Goal: Task Accomplishment & Management: Manage account settings

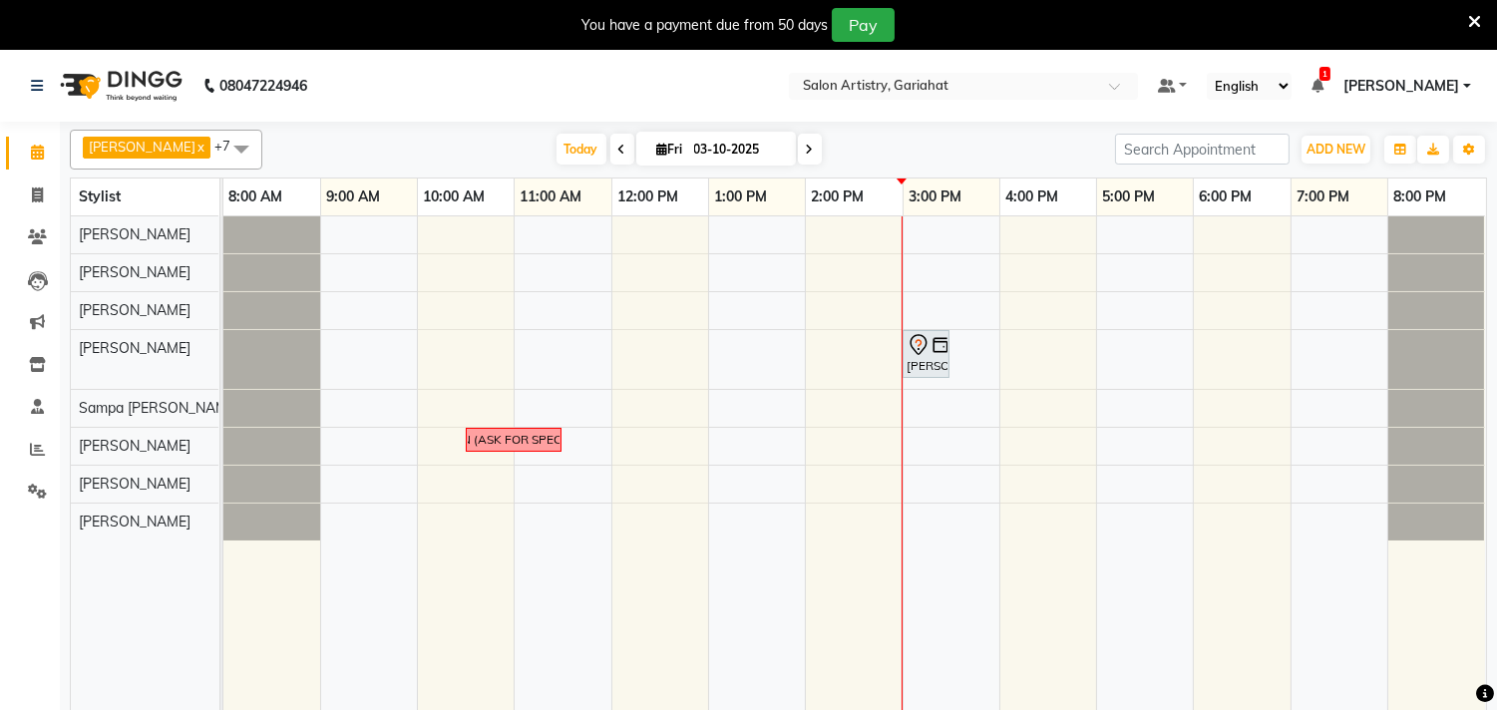
click at [221, 152] on span at bounding box center [241, 149] width 40 height 38
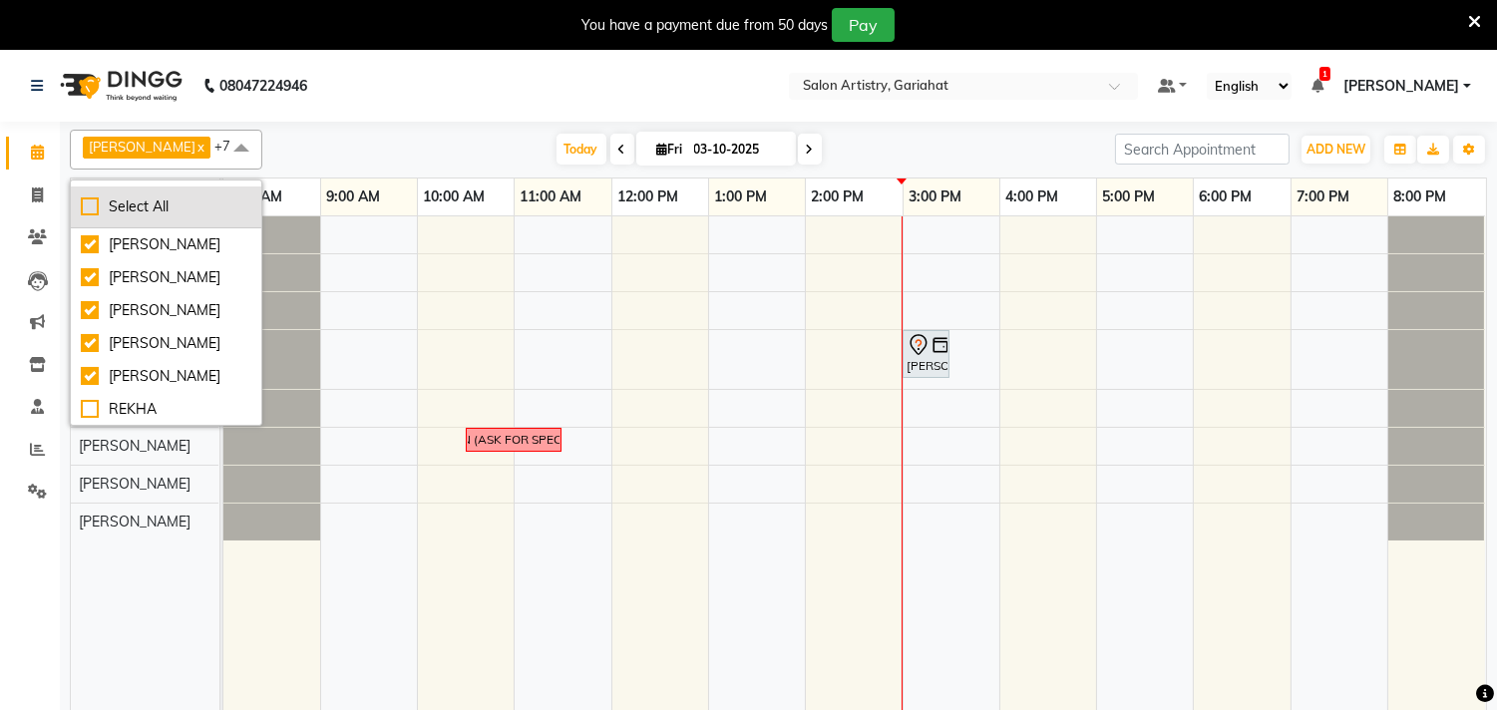
click at [140, 209] on div "Select All" at bounding box center [166, 207] width 171 height 21
checkbox input "true"
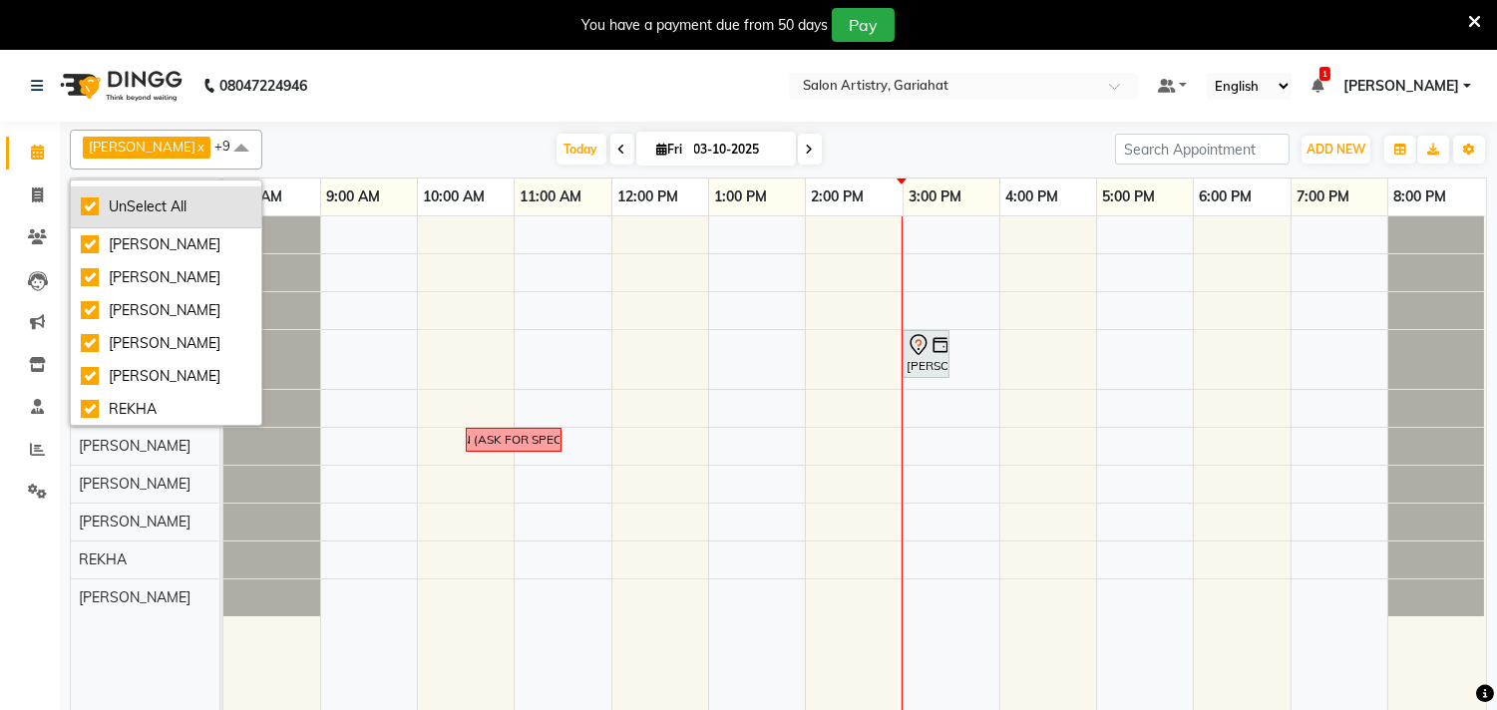
click at [140, 209] on div "UnSelect All" at bounding box center [166, 207] width 171 height 21
checkbox input "true"
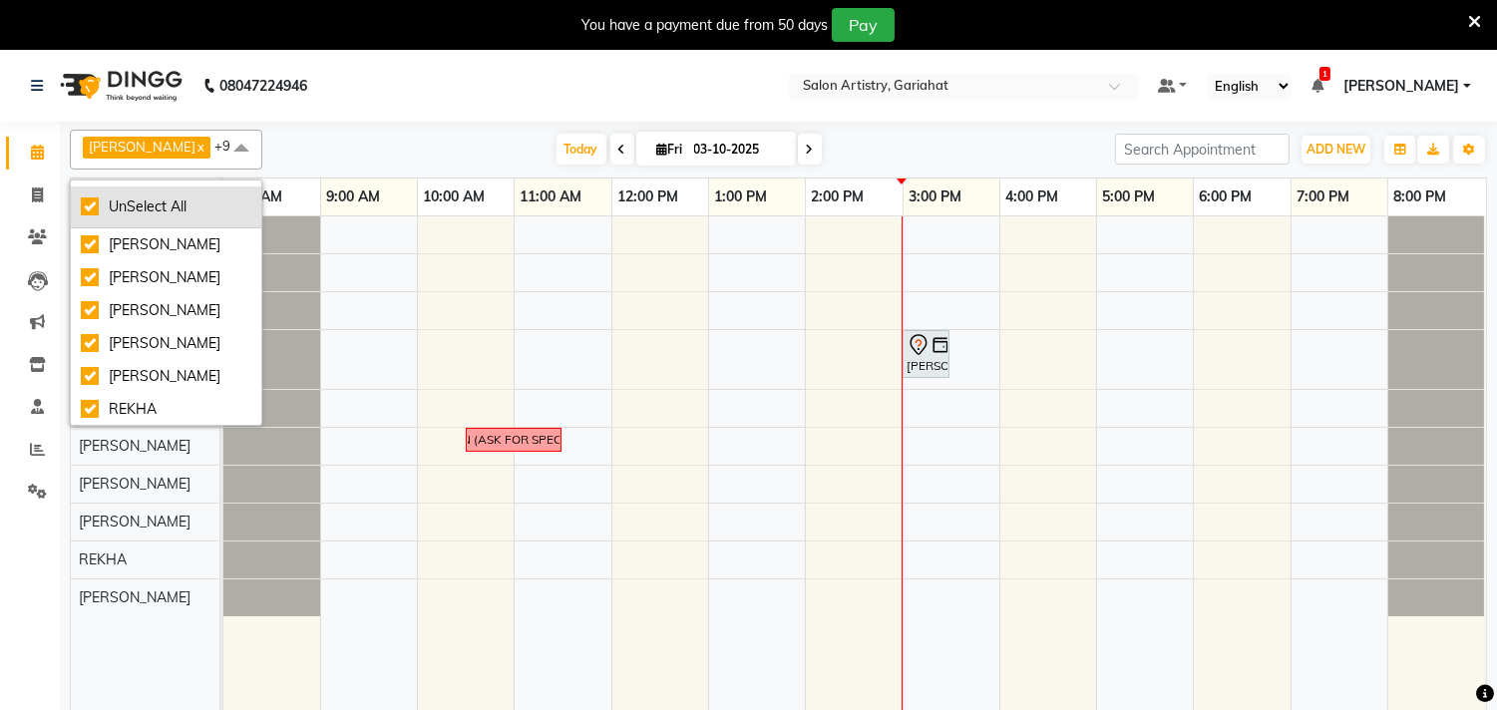
checkbox input "true"
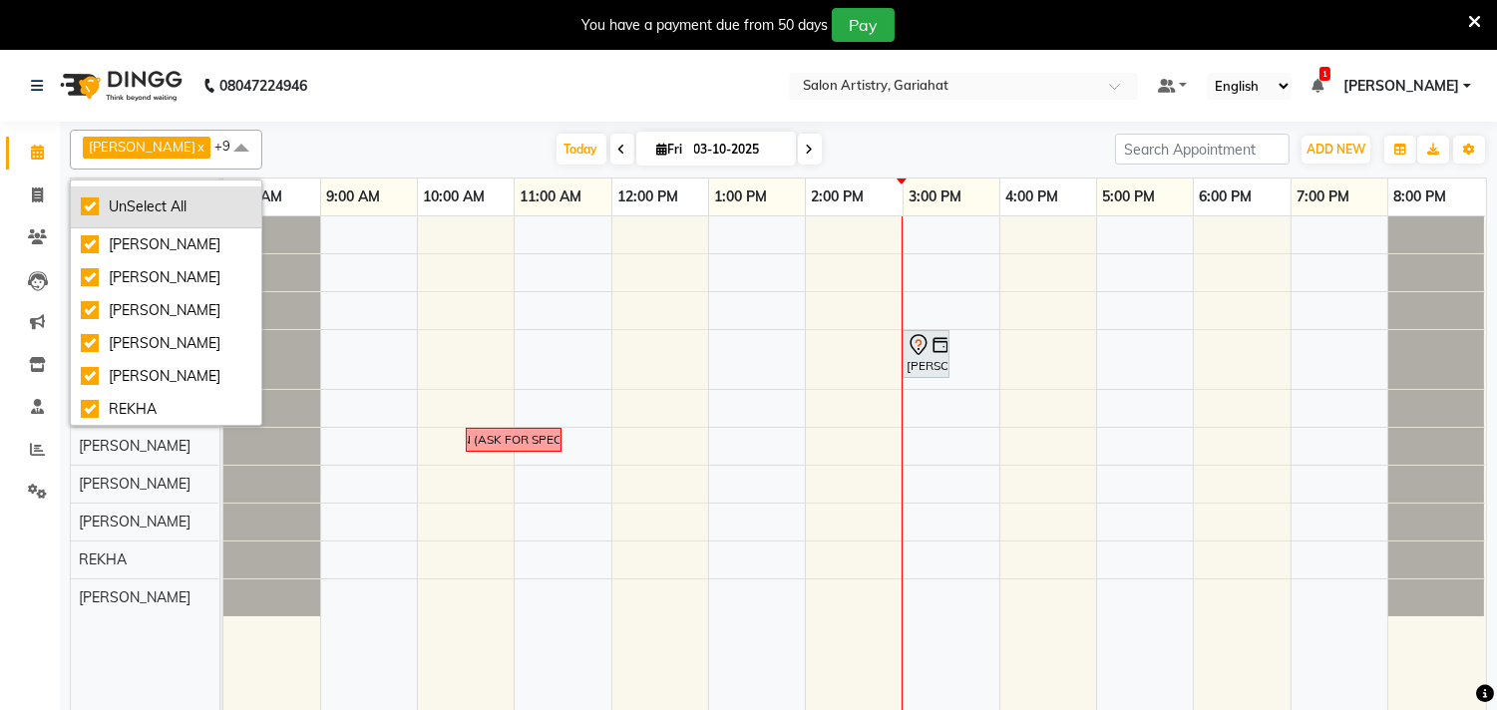
checkbox input "true"
click at [94, 199] on div "UnSelect All" at bounding box center [166, 207] width 171 height 21
checkbox input "false"
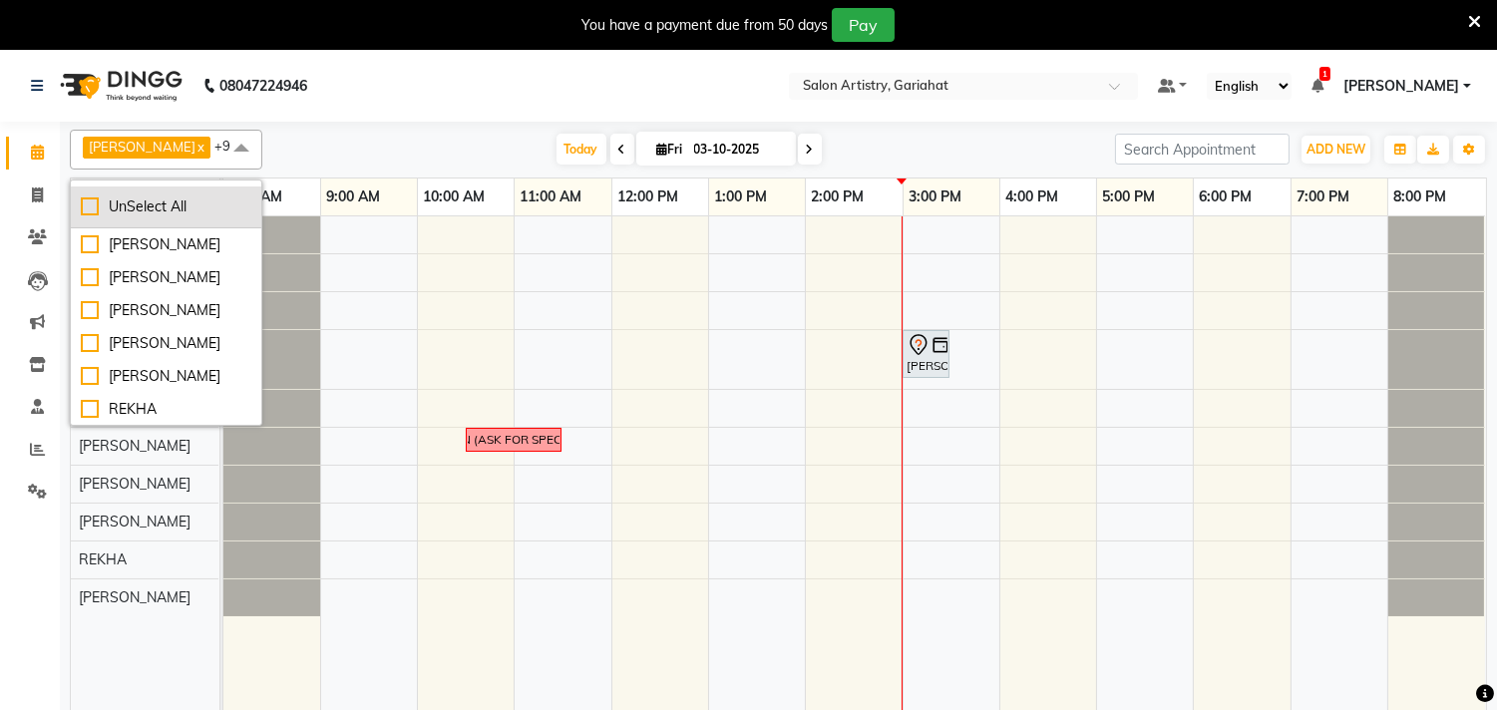
checkbox input "false"
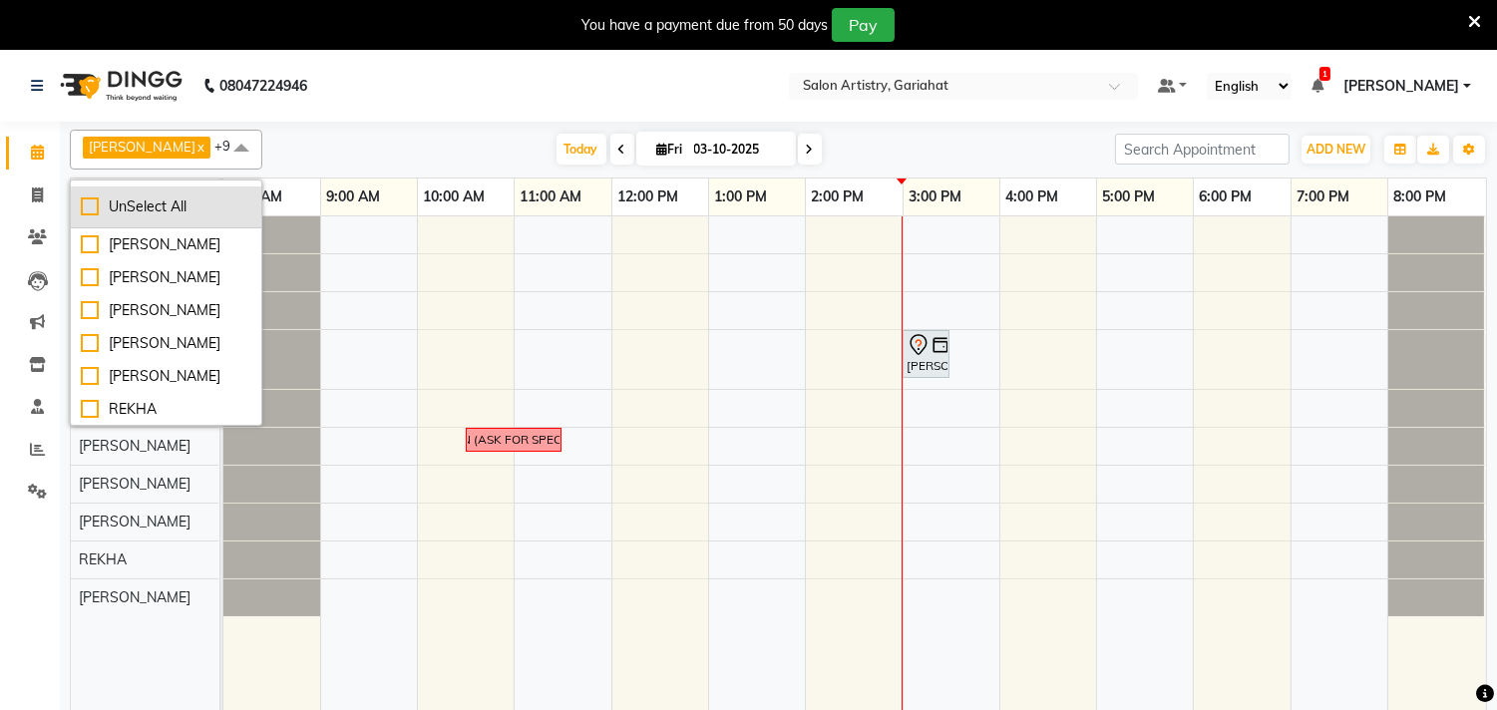
checkbox input "false"
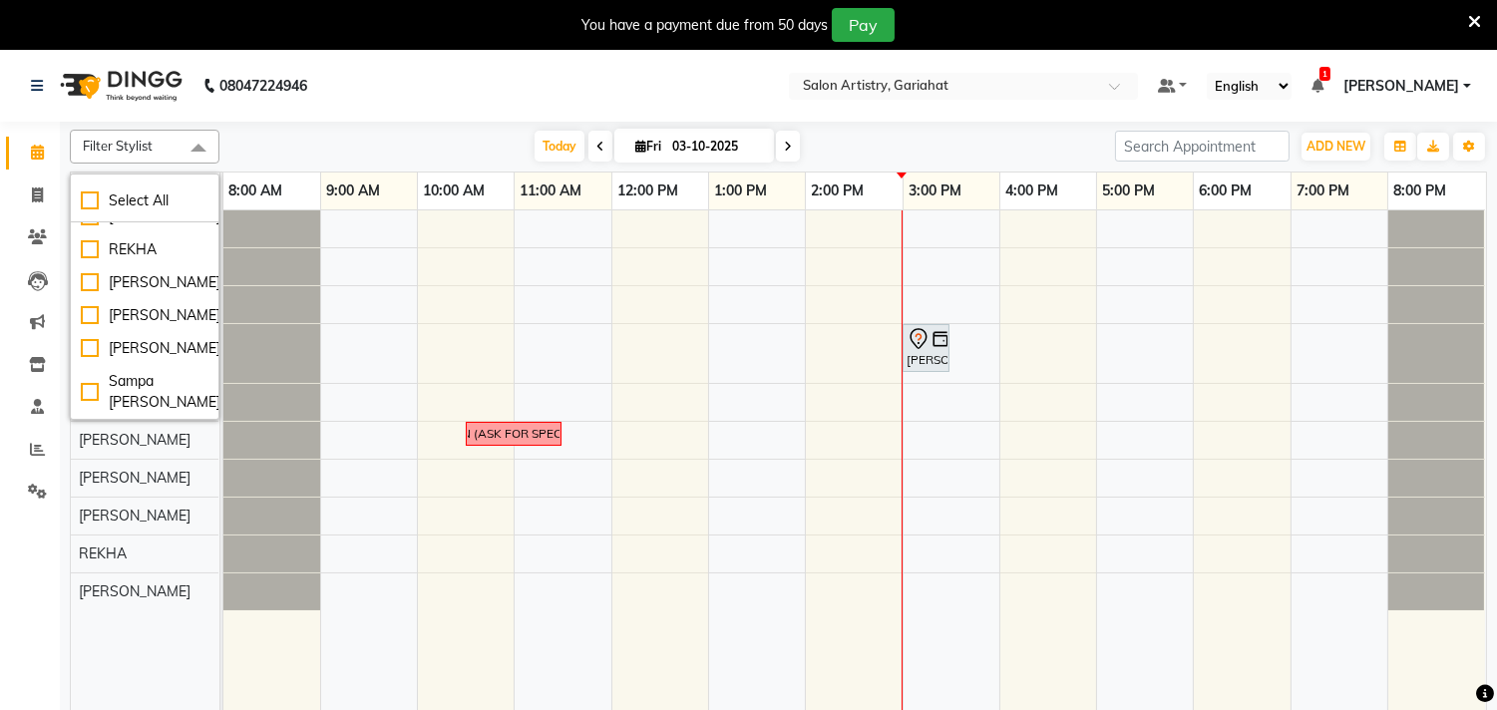
scroll to position [195, 0]
click at [101, 390] on div "Sampa [PERSON_NAME]" at bounding box center [145, 392] width 128 height 42
checkbox input "true"
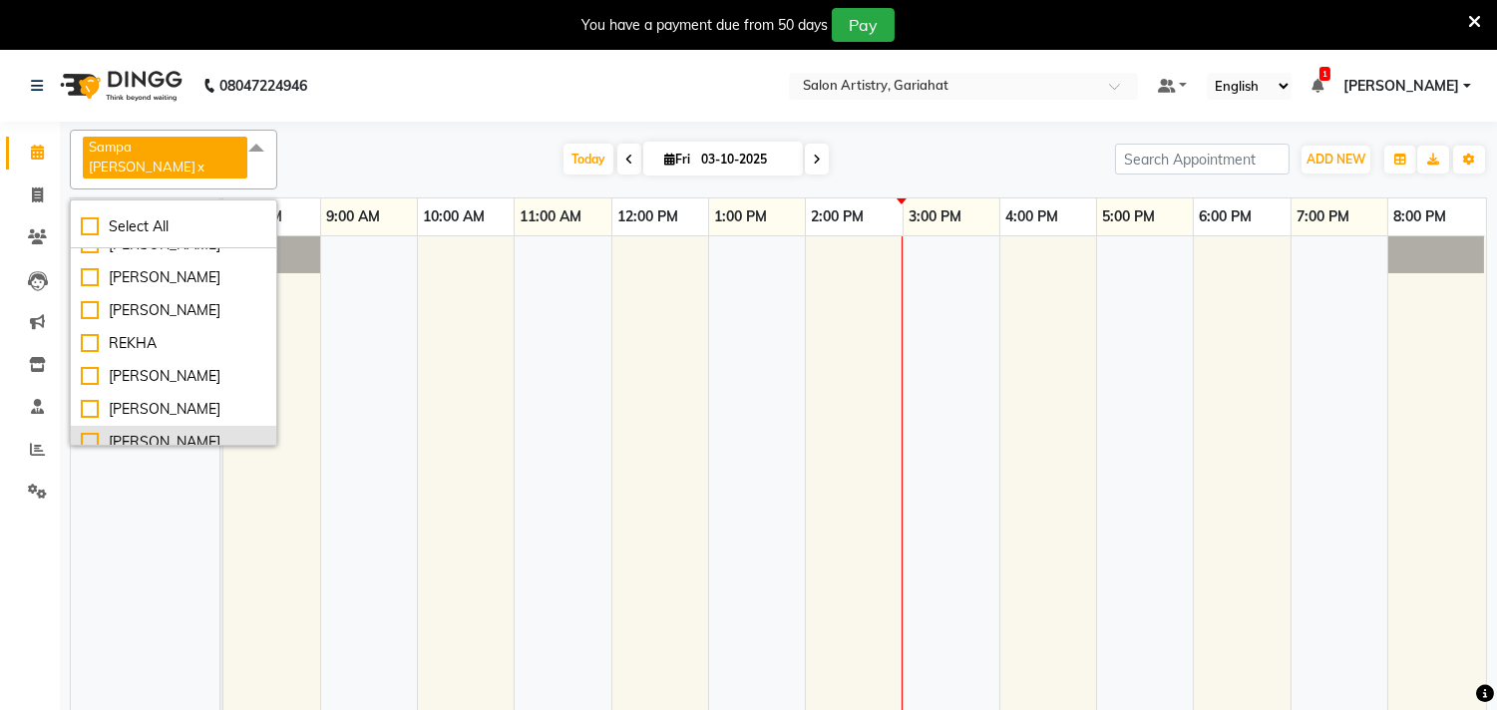
scroll to position [84, 0]
click at [87, 269] on div "[PERSON_NAME]" at bounding box center [174, 279] width 186 height 21
click at [91, 269] on div "[PERSON_NAME]" at bounding box center [174, 279] width 186 height 21
checkbox input "true"
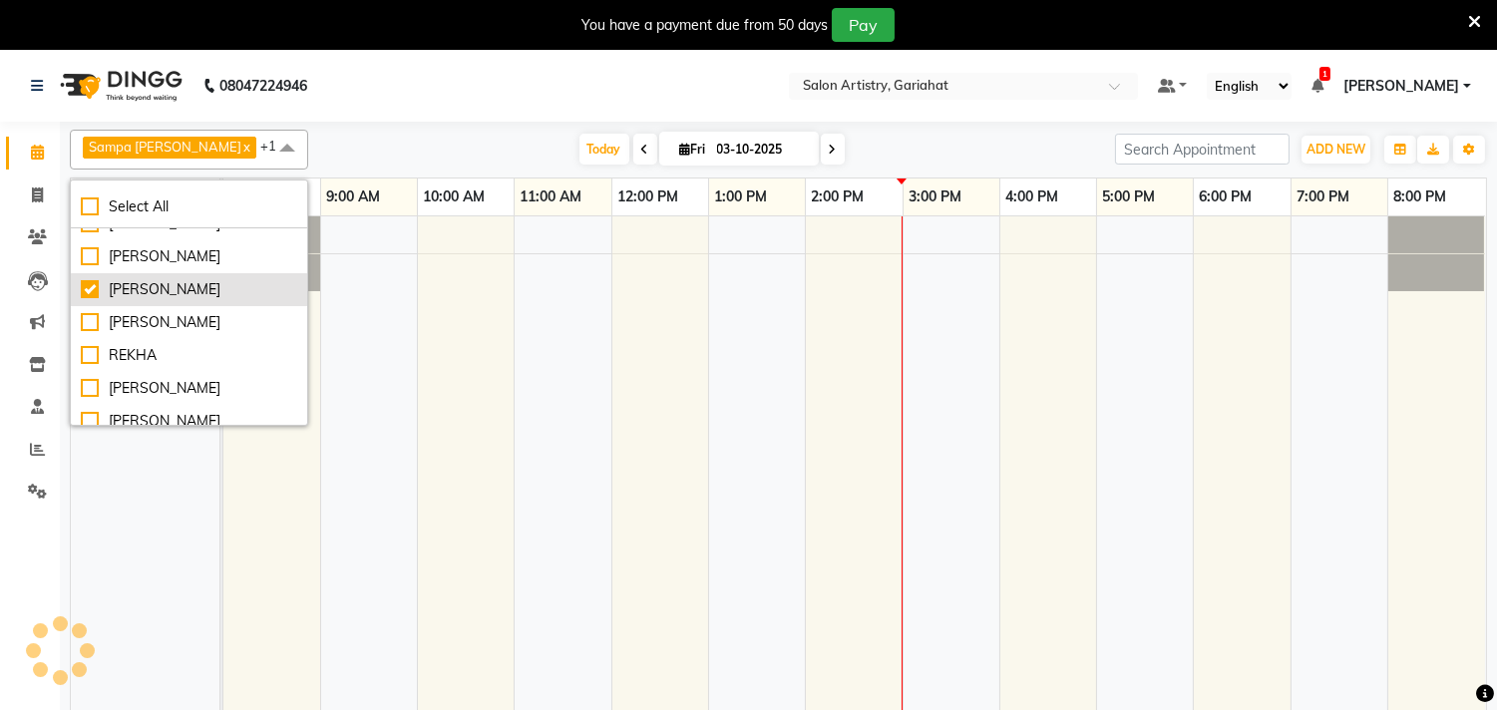
scroll to position [111, 0]
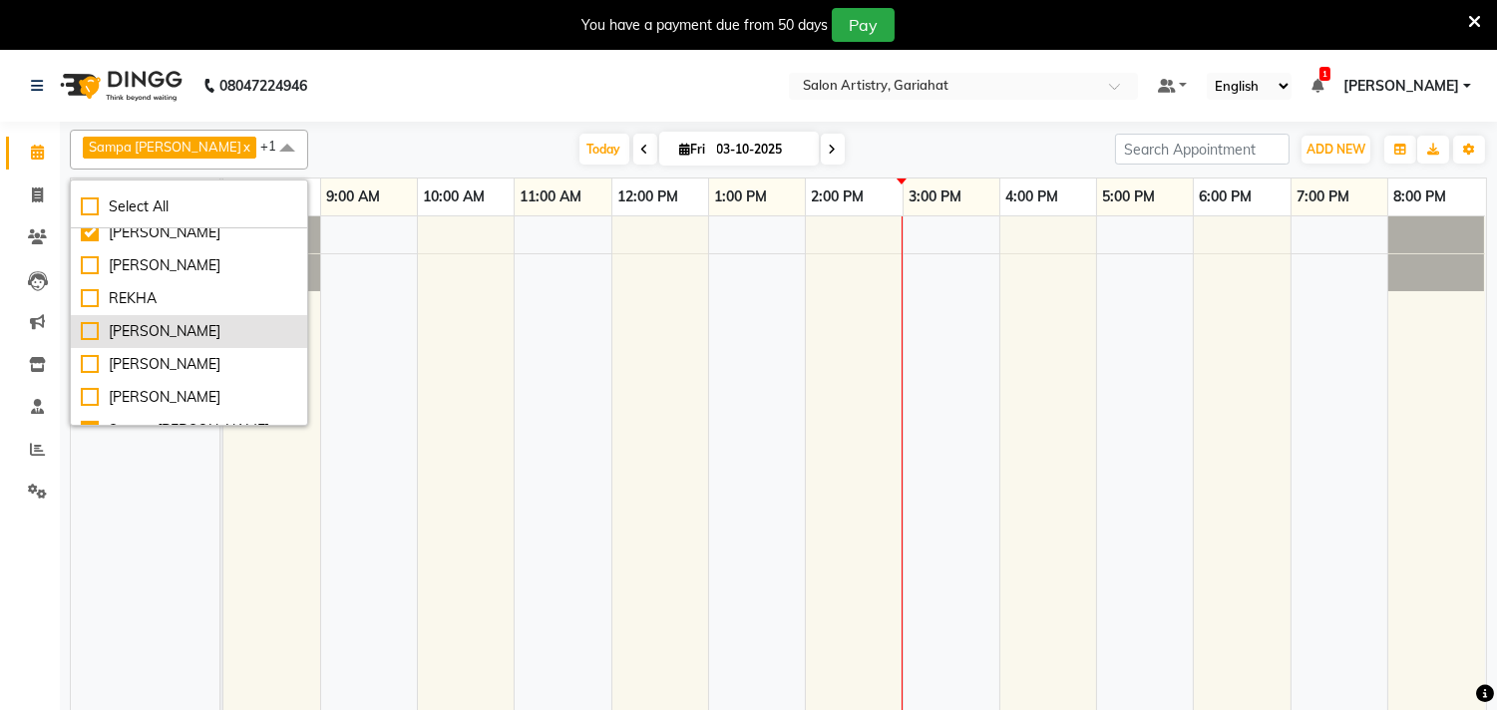
click at [88, 327] on div "[PERSON_NAME]" at bounding box center [189, 331] width 216 height 21
checkbox input "true"
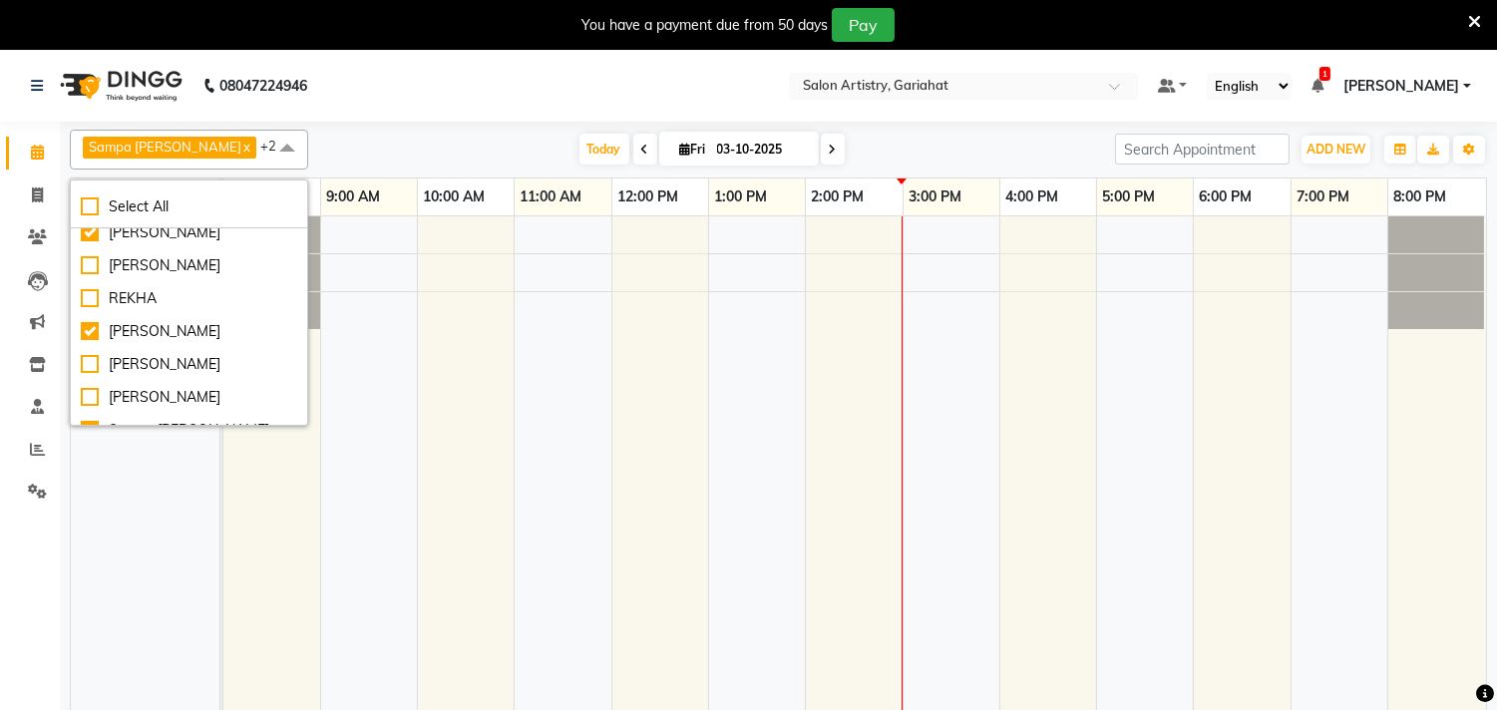
click at [103, 516] on div "[PERSON_NAME] [PERSON_NAME]" at bounding box center [154, 475] width 166 height 519
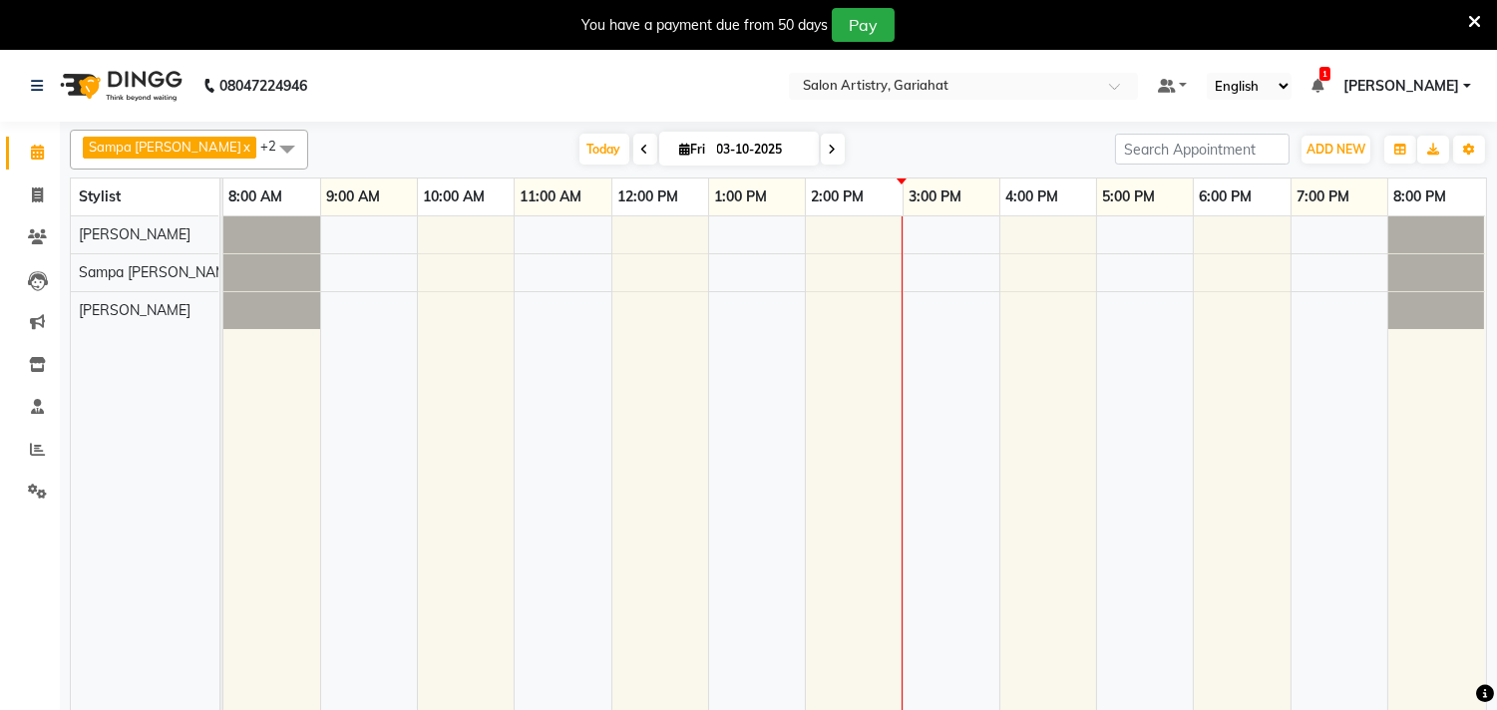
click at [148, 439] on div "[PERSON_NAME] [PERSON_NAME]" at bounding box center [154, 475] width 166 height 519
click at [267, 154] on span at bounding box center [287, 149] width 40 height 38
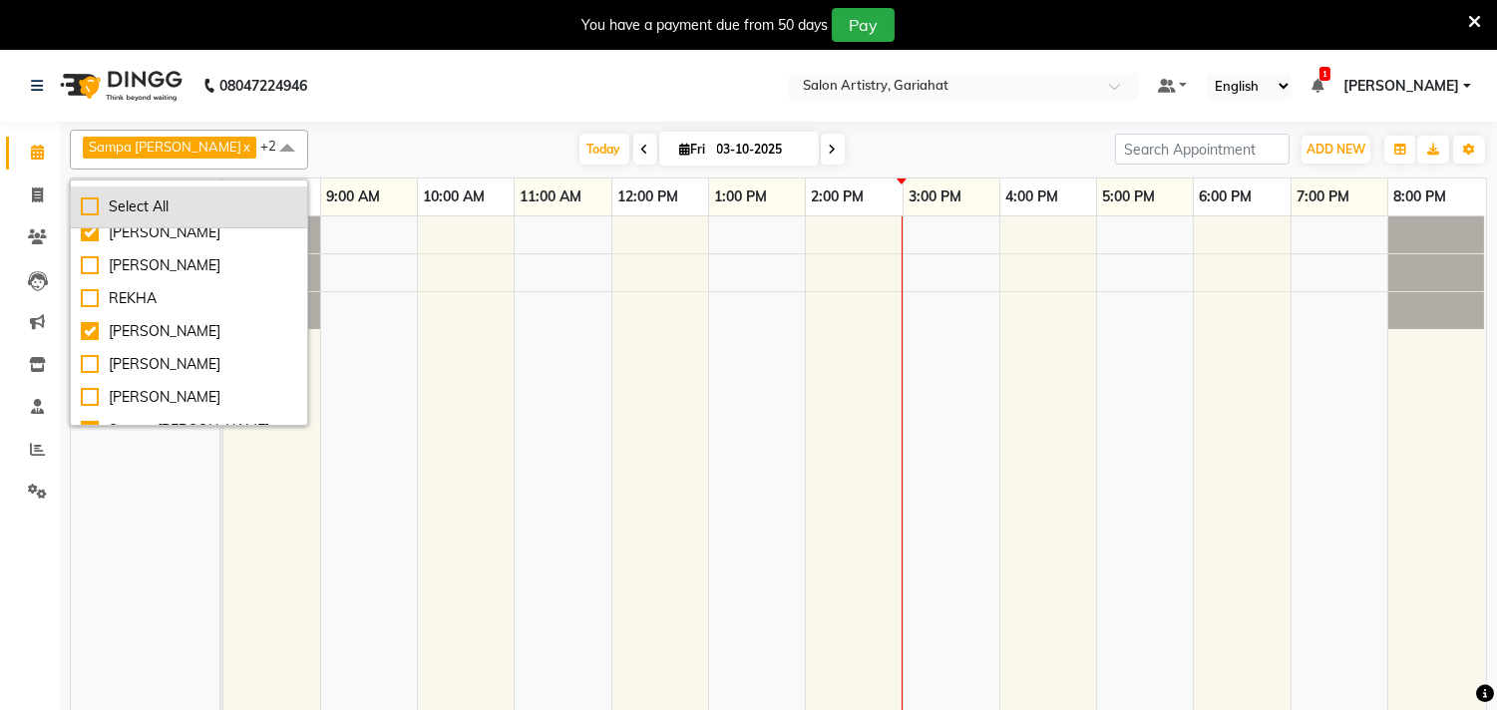
click at [145, 215] on div "Select All" at bounding box center [189, 207] width 216 height 21
checkbox input "true"
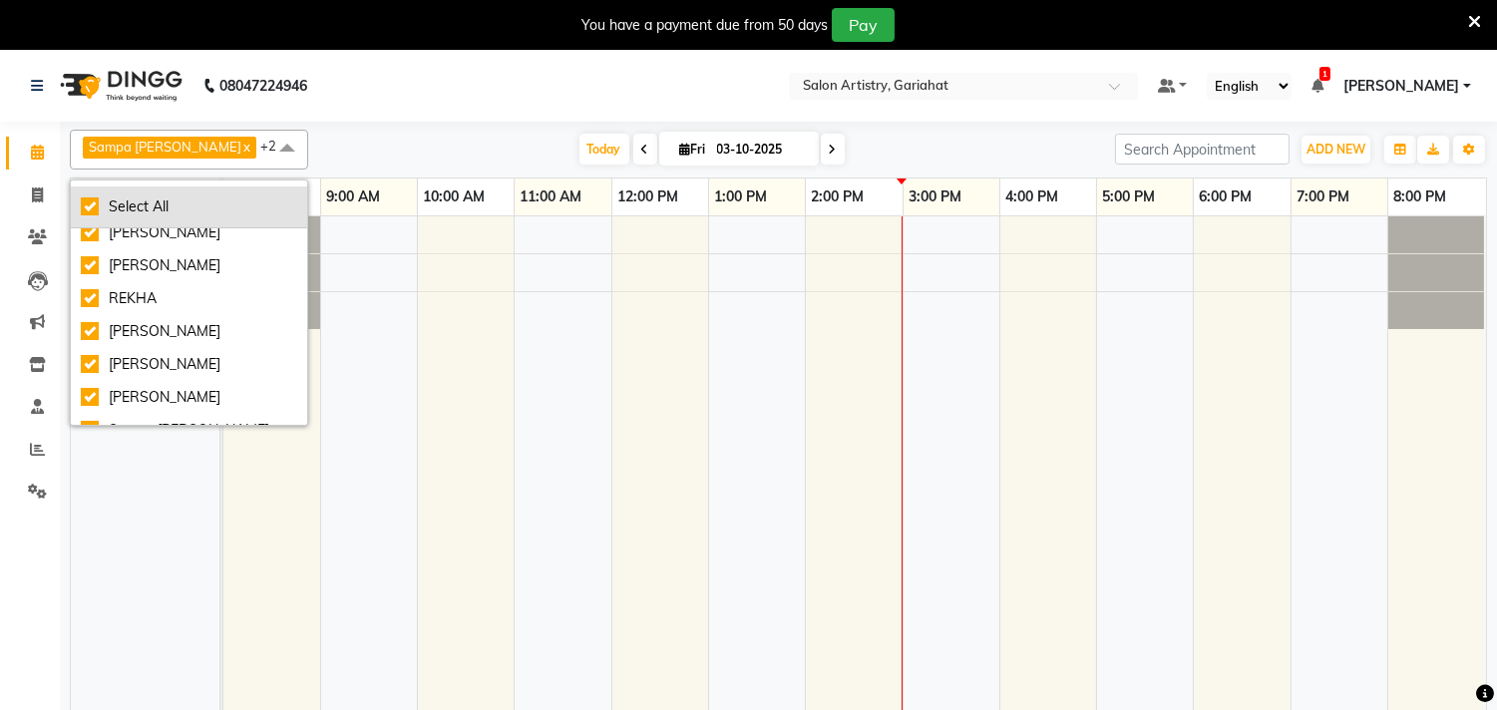
checkbox input "true"
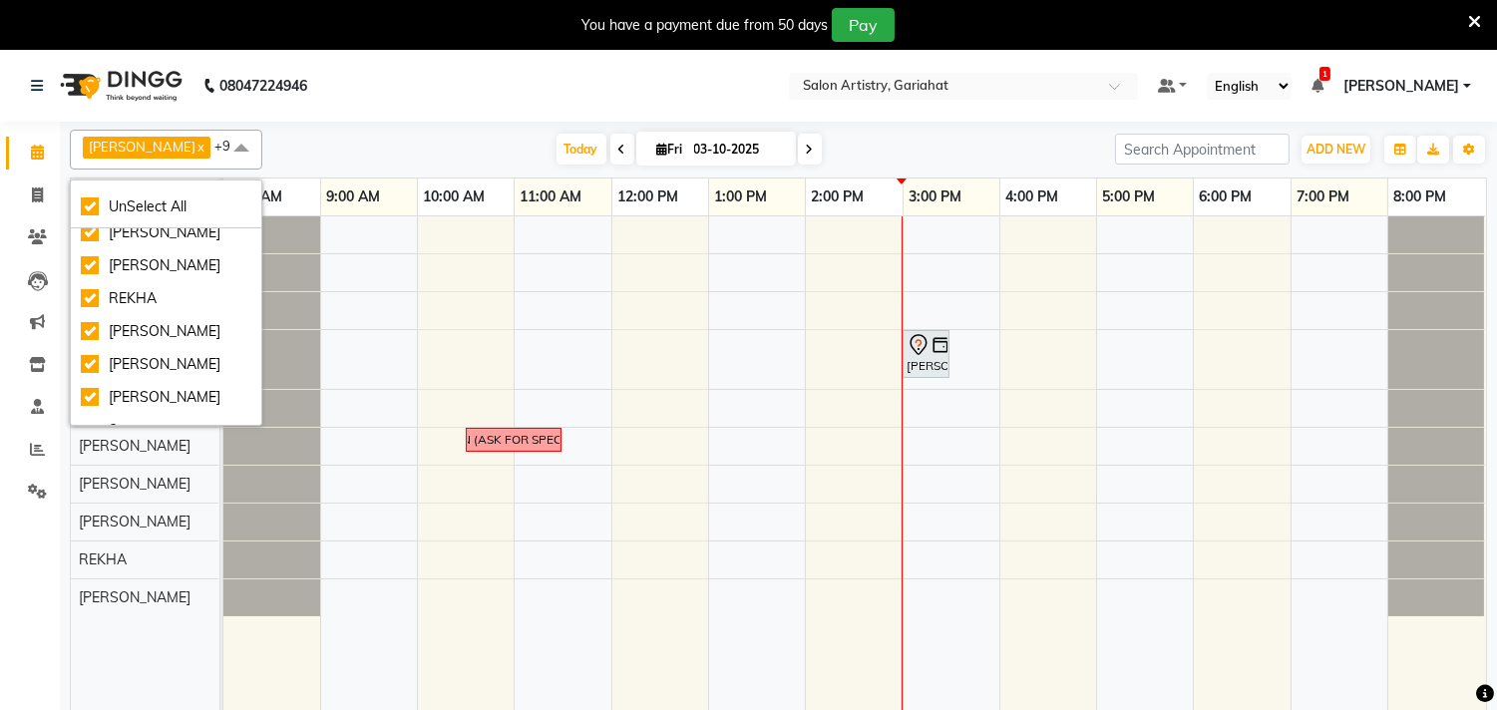
click at [354, 138] on div "[DATE] [DATE]" at bounding box center [688, 150] width 833 height 30
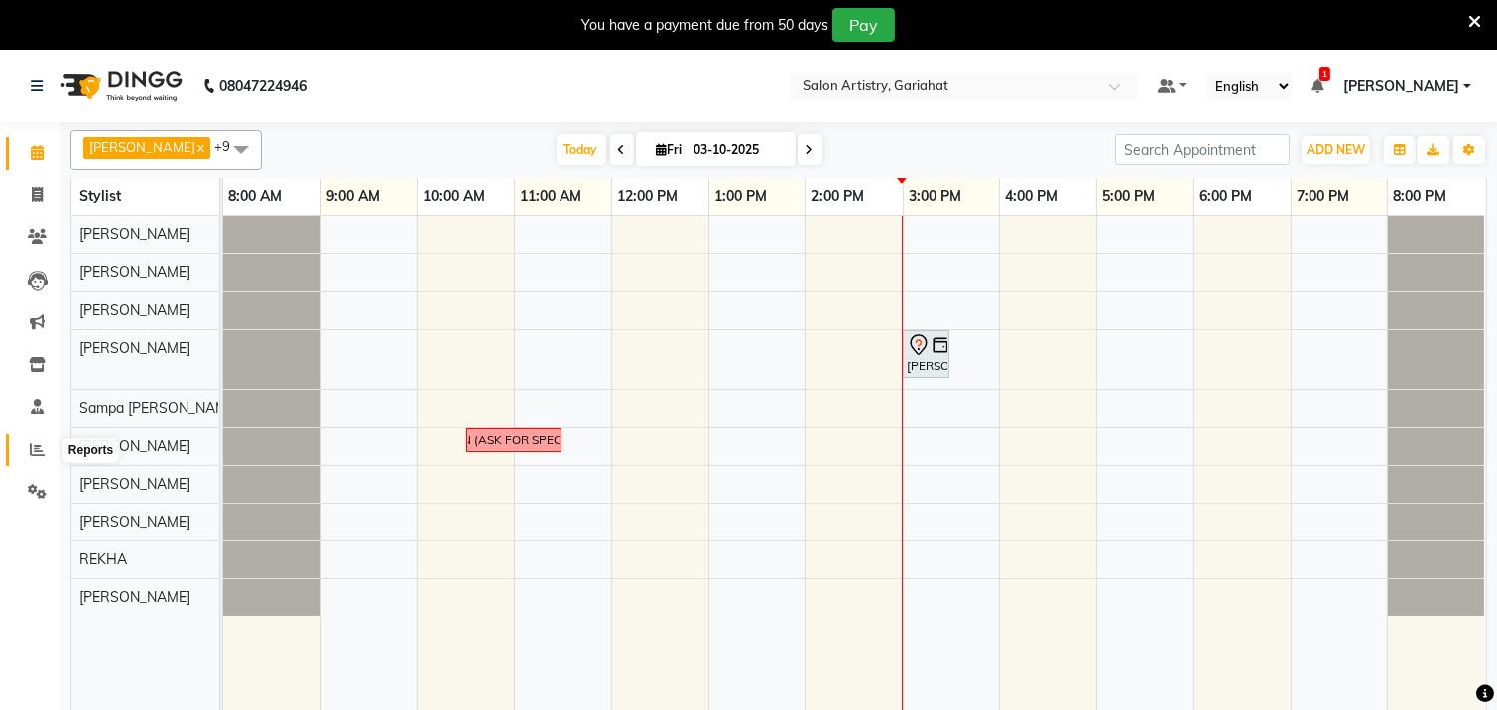
click at [37, 453] on icon at bounding box center [37, 449] width 15 height 15
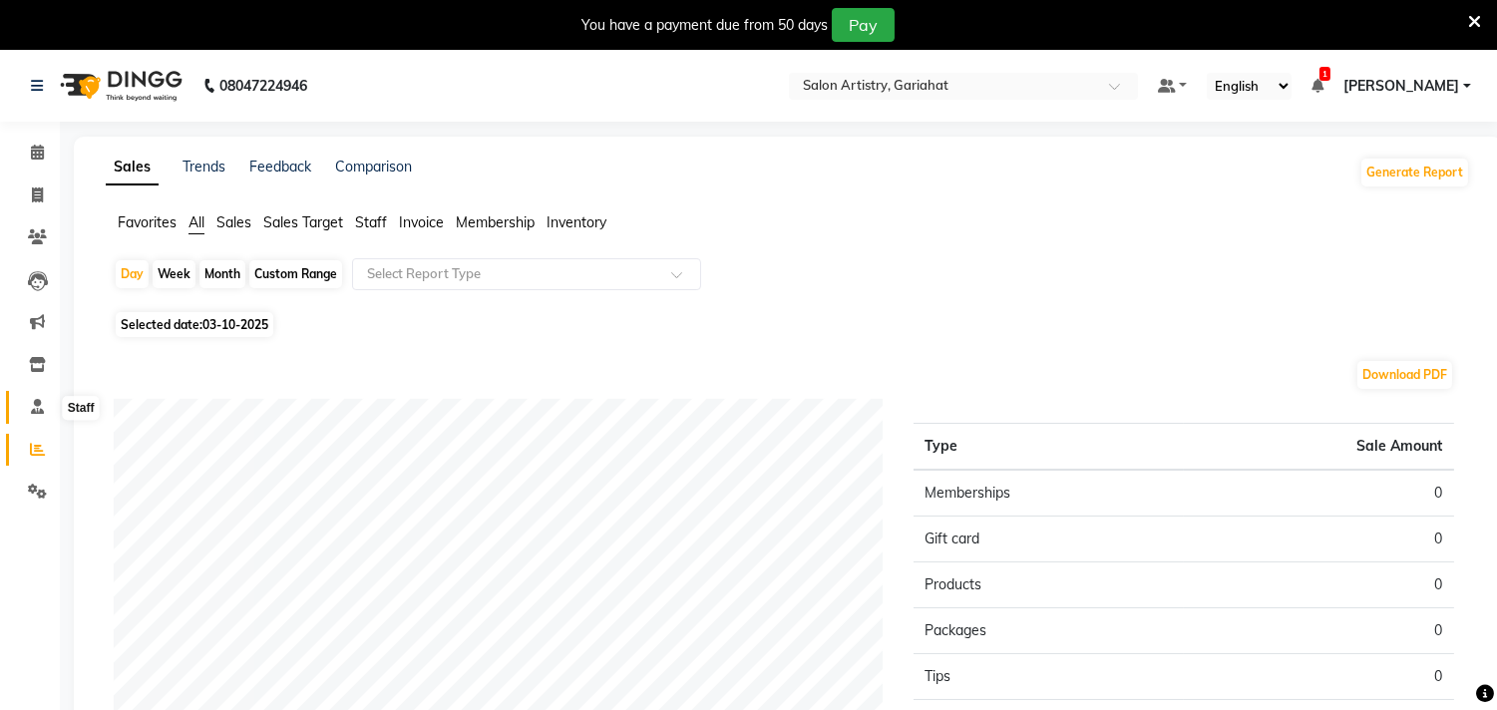
click at [43, 407] on span at bounding box center [37, 407] width 35 height 23
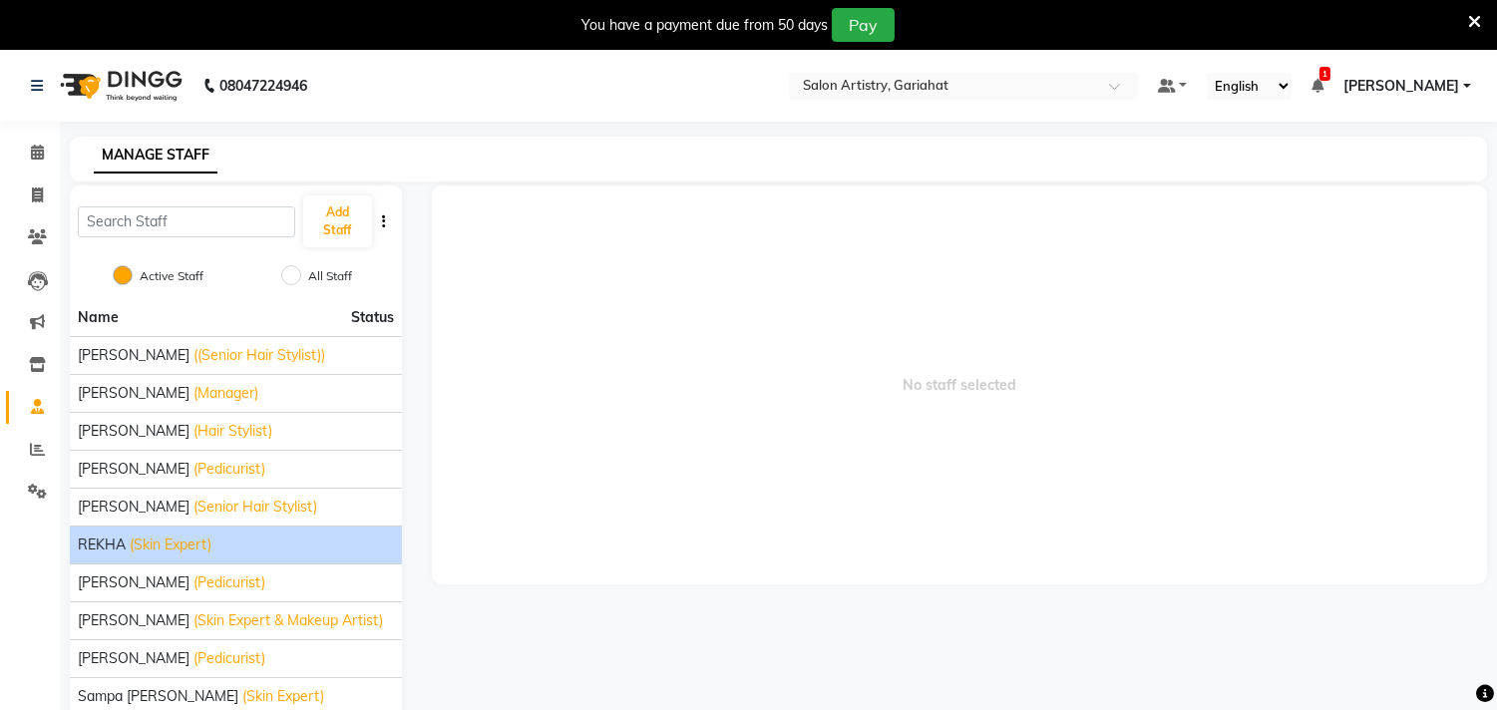
click at [222, 539] on div "REKHA (Skin Expert)" at bounding box center [236, 545] width 316 height 21
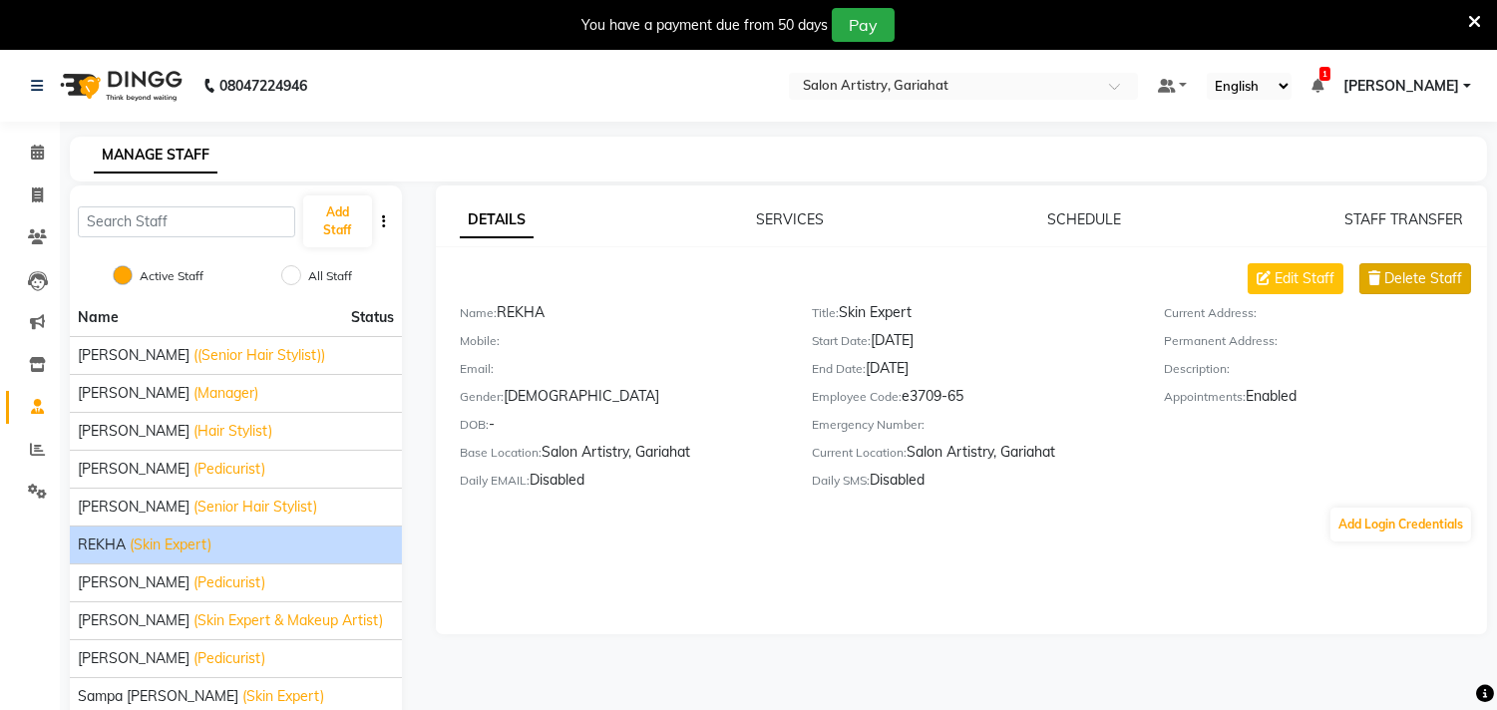
click at [1437, 282] on span "Delete Staff" at bounding box center [1424, 278] width 78 height 21
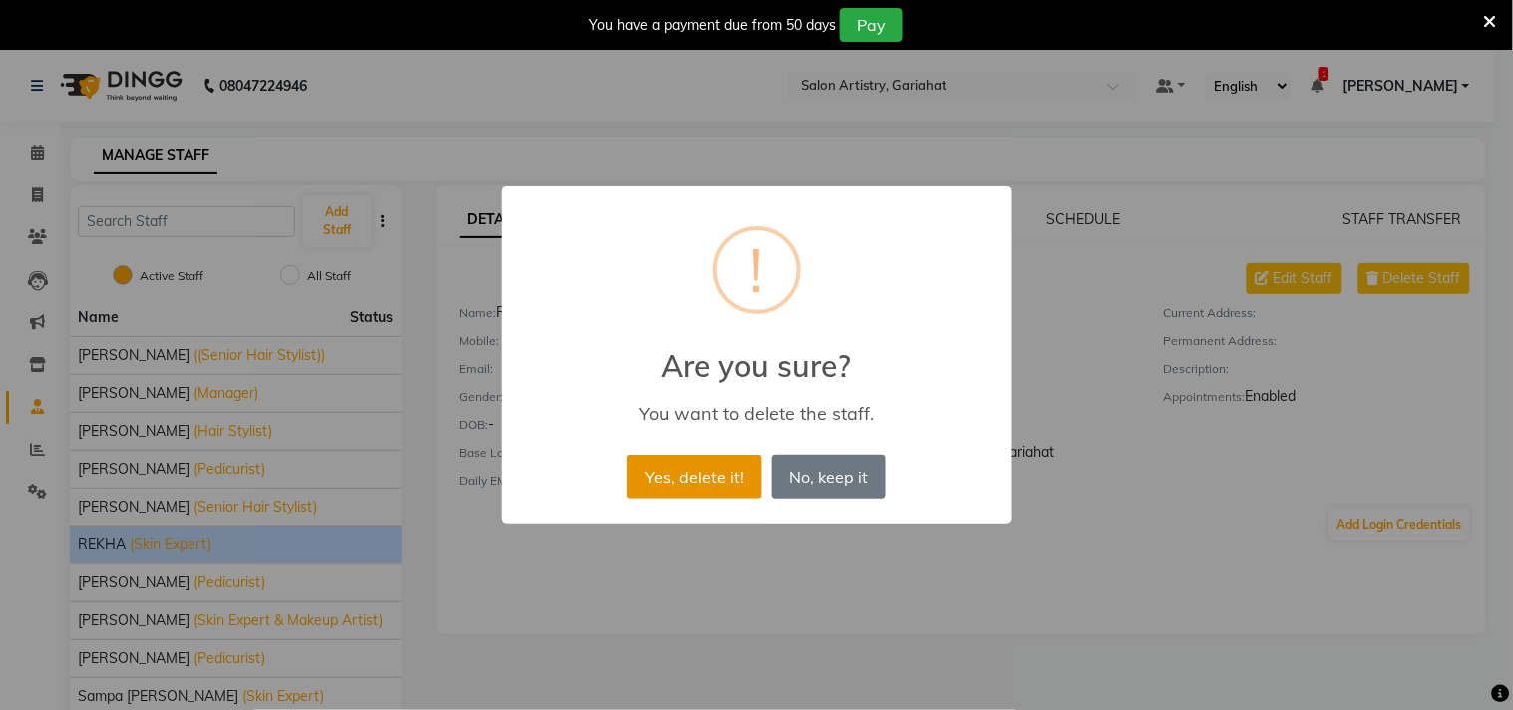
click at [660, 477] on button "Yes, delete it!" at bounding box center [694, 477] width 134 height 44
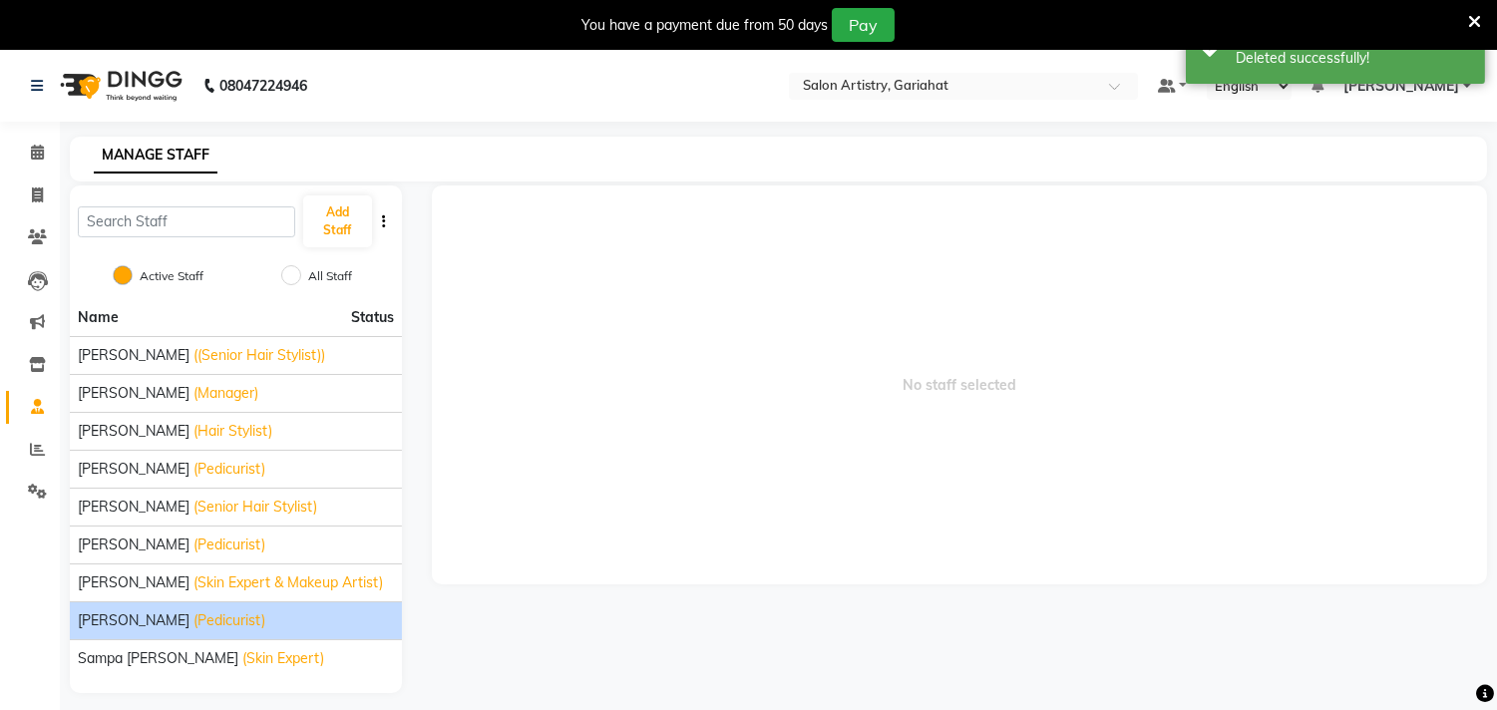
click at [224, 620] on div "[PERSON_NAME] (Pedicurist)" at bounding box center [236, 620] width 316 height 21
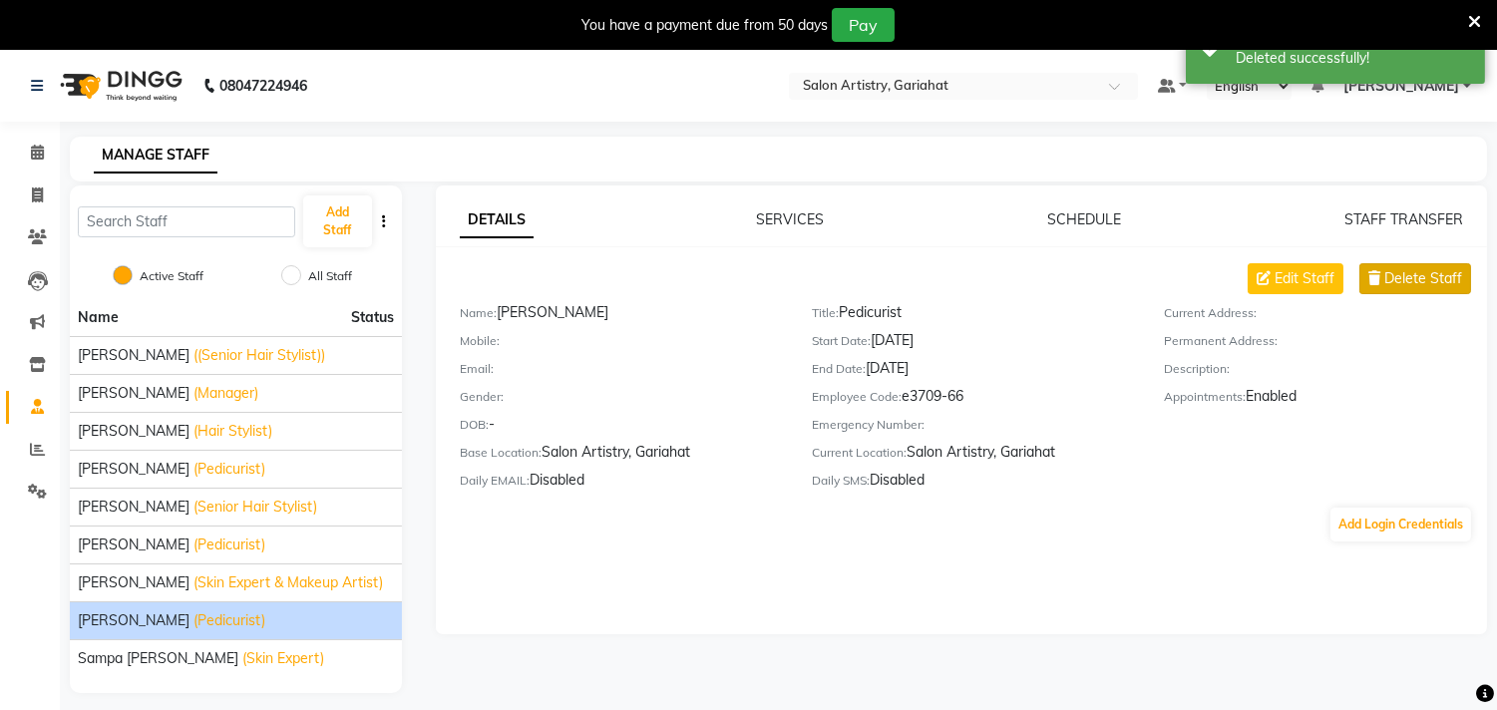
click at [1401, 264] on button "Delete Staff" at bounding box center [1416, 278] width 112 height 31
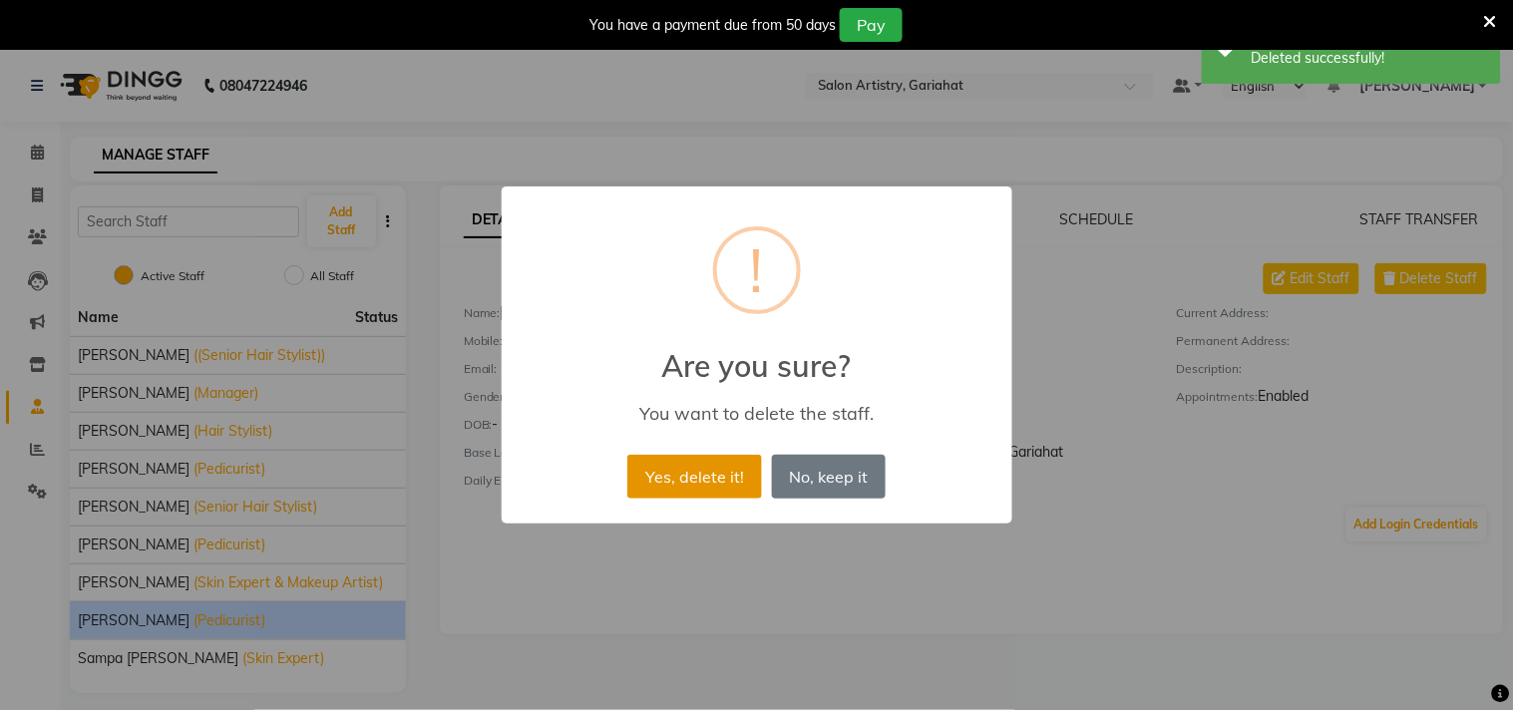
click at [691, 480] on button "Yes, delete it!" at bounding box center [694, 477] width 134 height 44
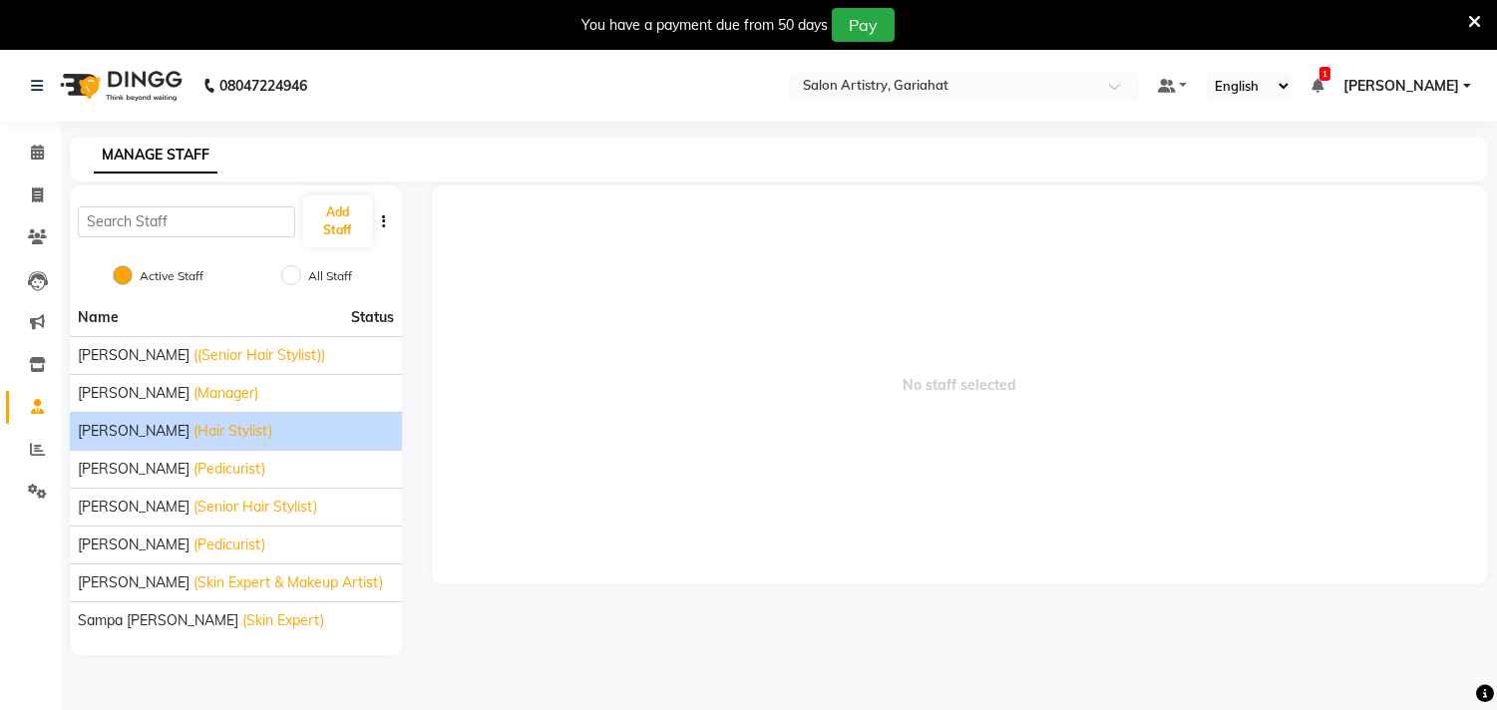
click at [280, 431] on div "[PERSON_NAME] (Hair Stylist)" at bounding box center [236, 431] width 316 height 21
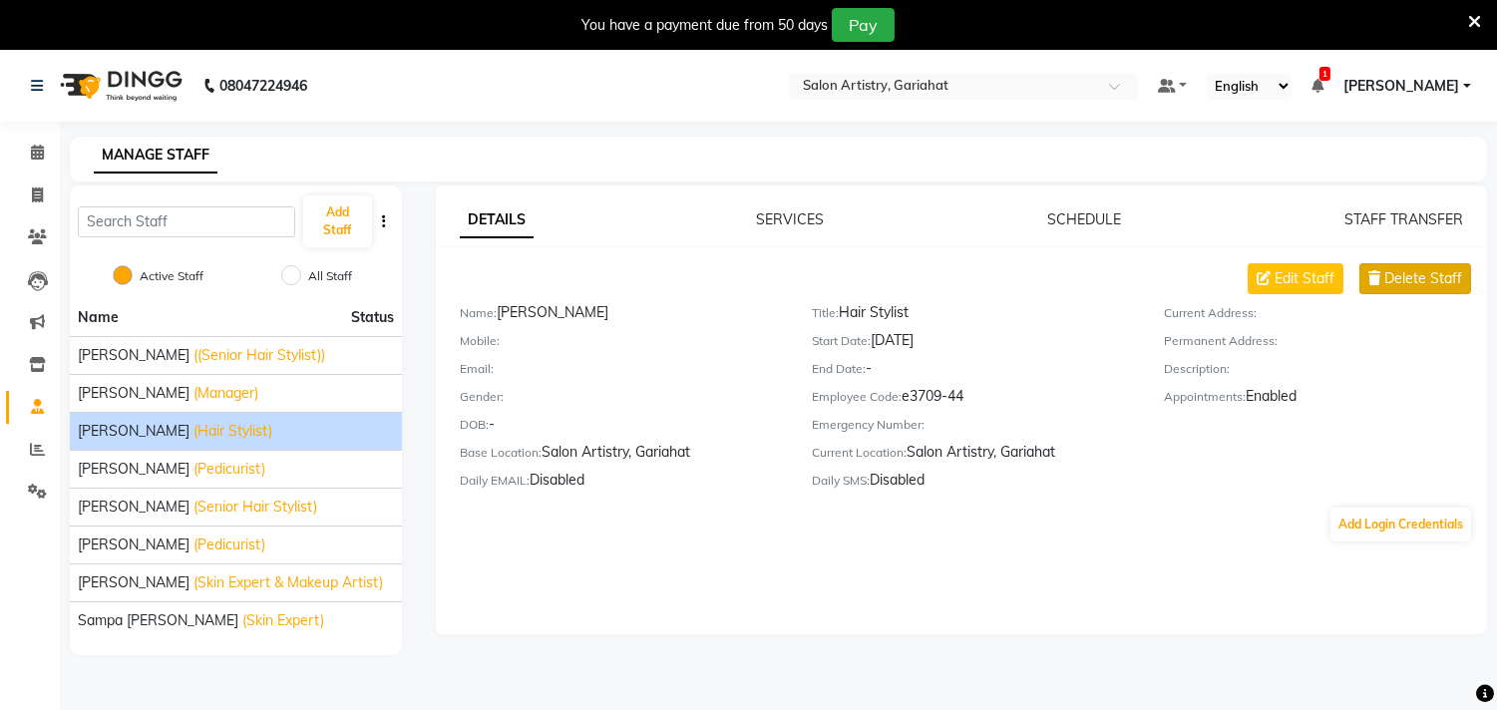
click at [1419, 284] on span "Delete Staff" at bounding box center [1424, 278] width 78 height 21
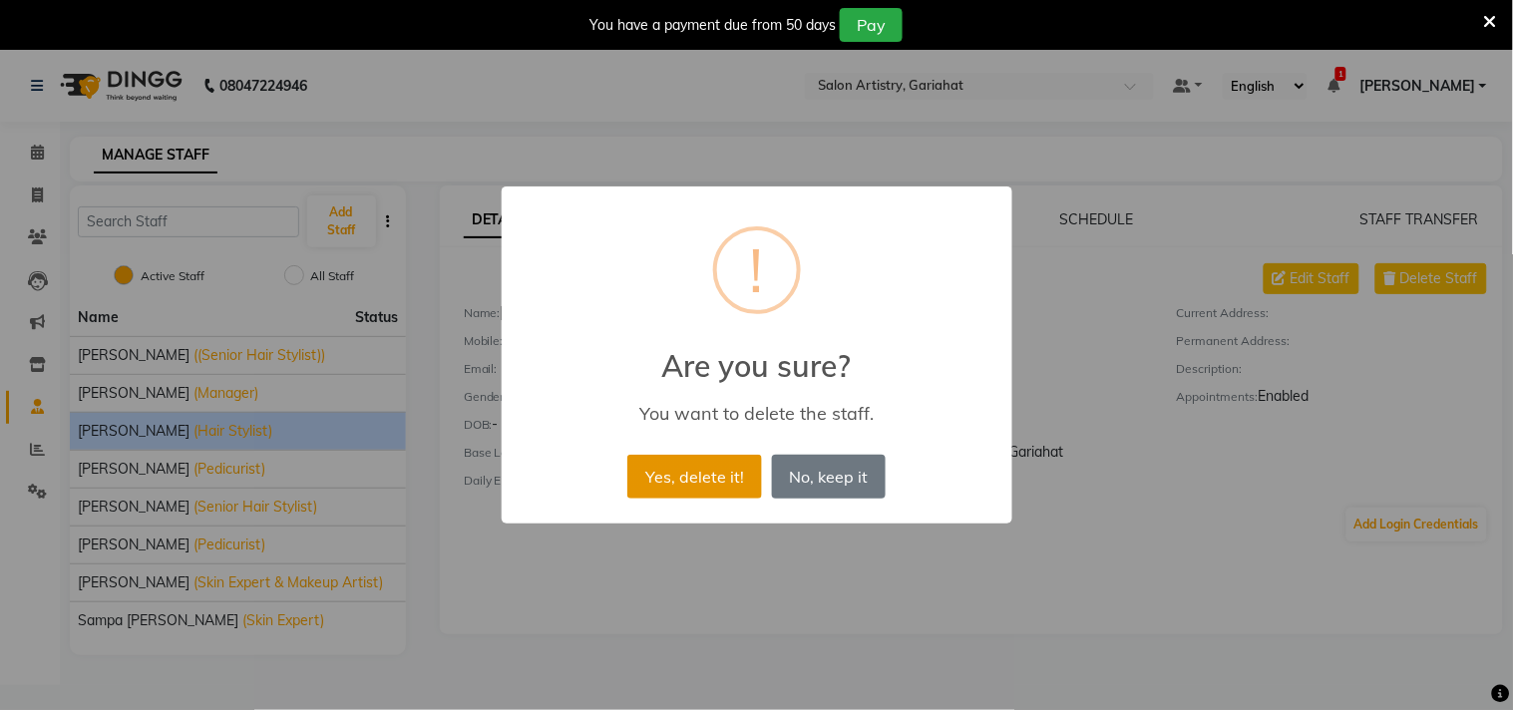
click at [695, 470] on button "Yes, delete it!" at bounding box center [694, 477] width 134 height 44
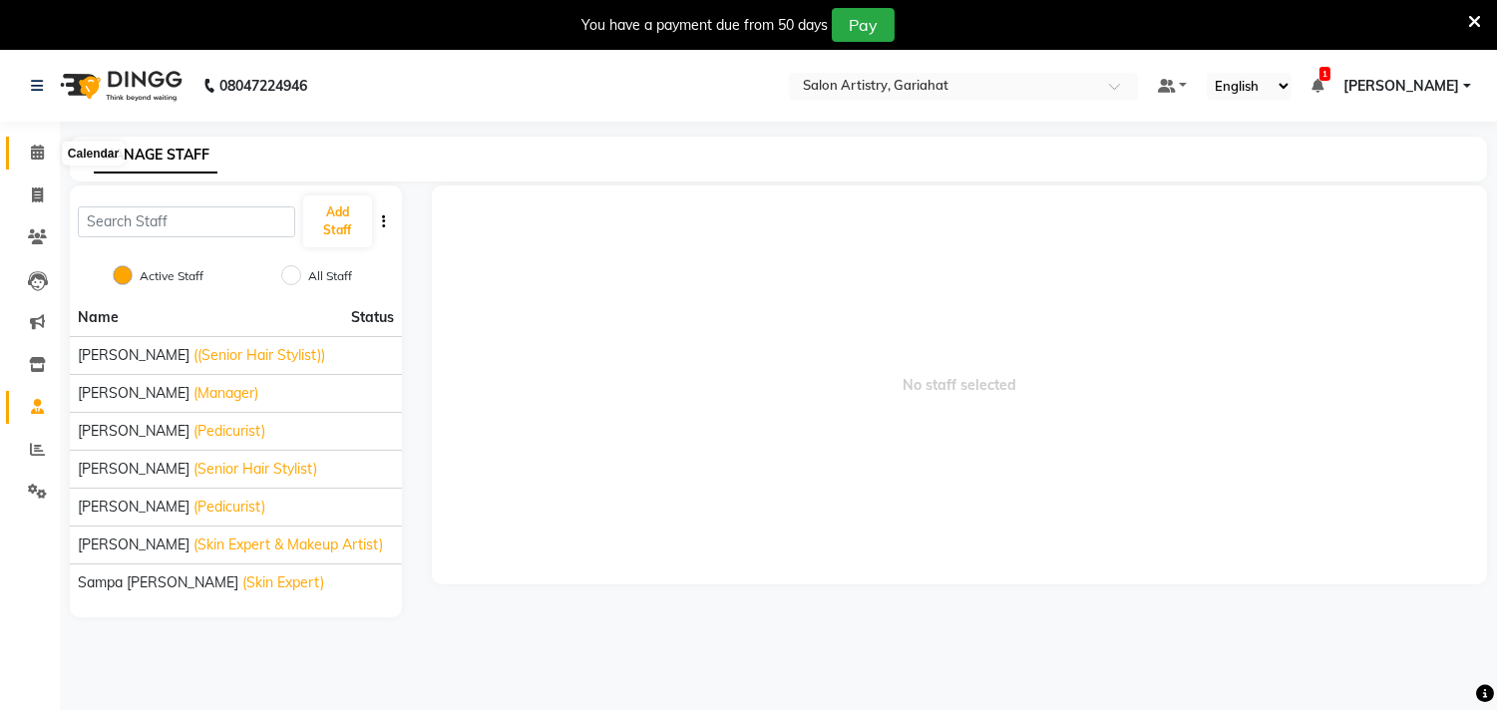
click at [37, 157] on icon at bounding box center [37, 152] width 13 height 15
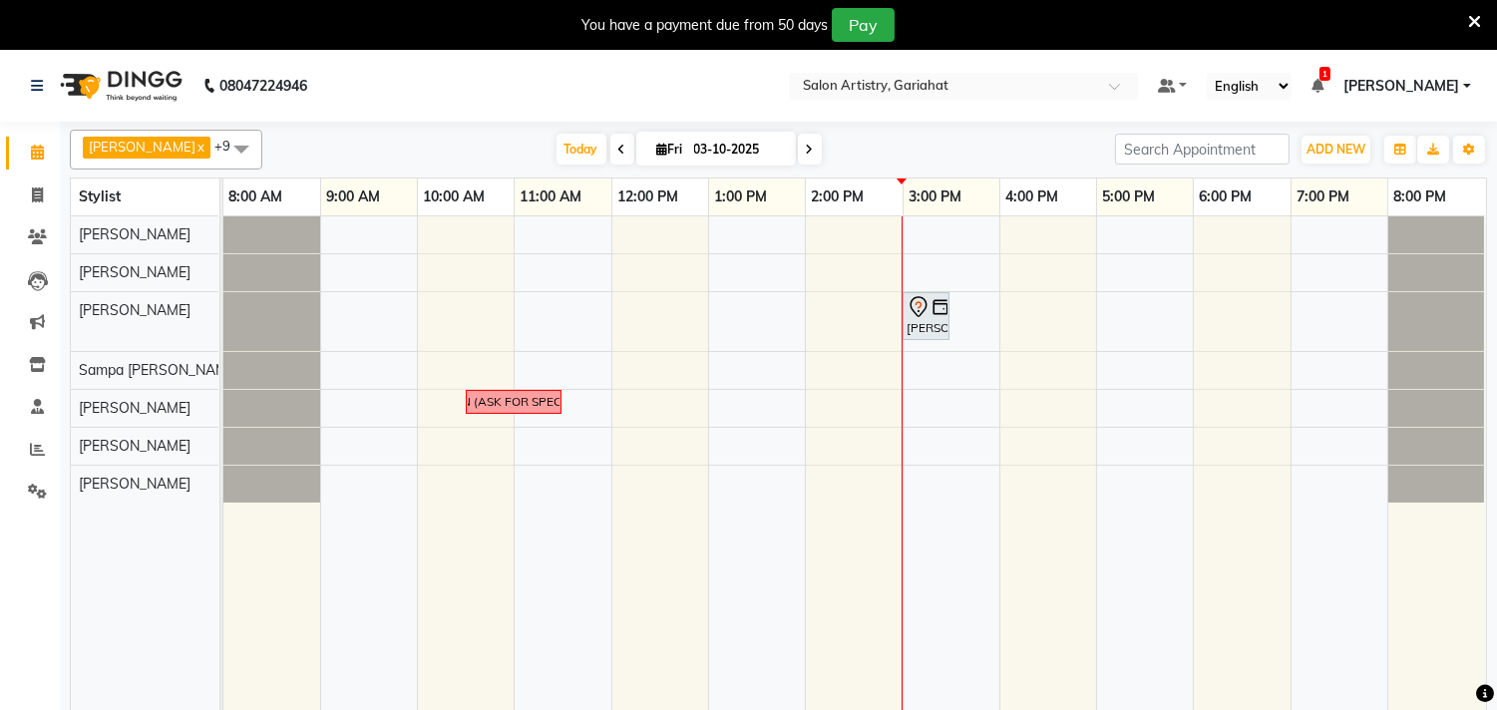
click at [806, 144] on icon at bounding box center [810, 150] width 8 height 12
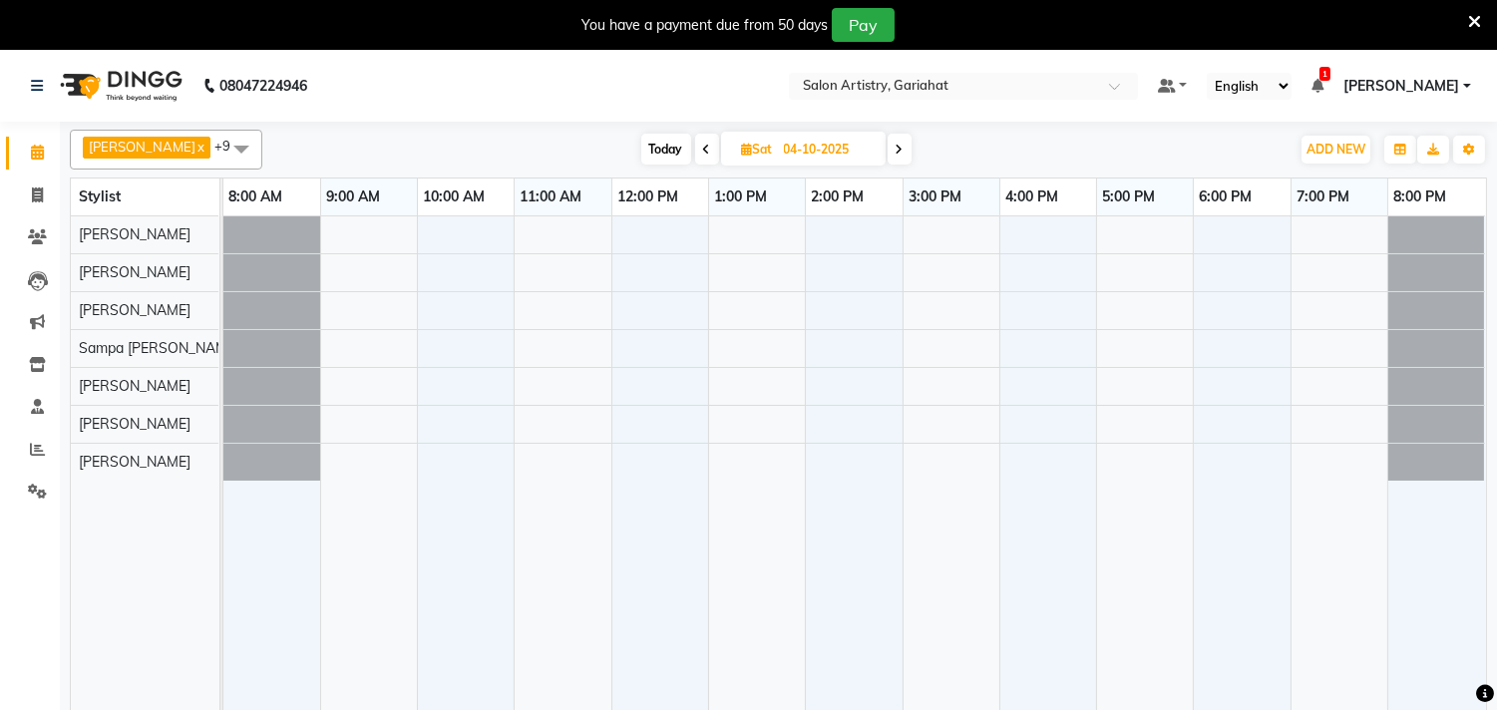
click at [896, 147] on icon at bounding box center [900, 150] width 8 height 12
click at [897, 147] on icon at bounding box center [901, 150] width 8 height 12
click at [898, 147] on icon at bounding box center [902, 150] width 8 height 12
click at [896, 147] on icon at bounding box center [900, 150] width 8 height 12
click at [700, 144] on icon at bounding box center [704, 150] width 8 height 12
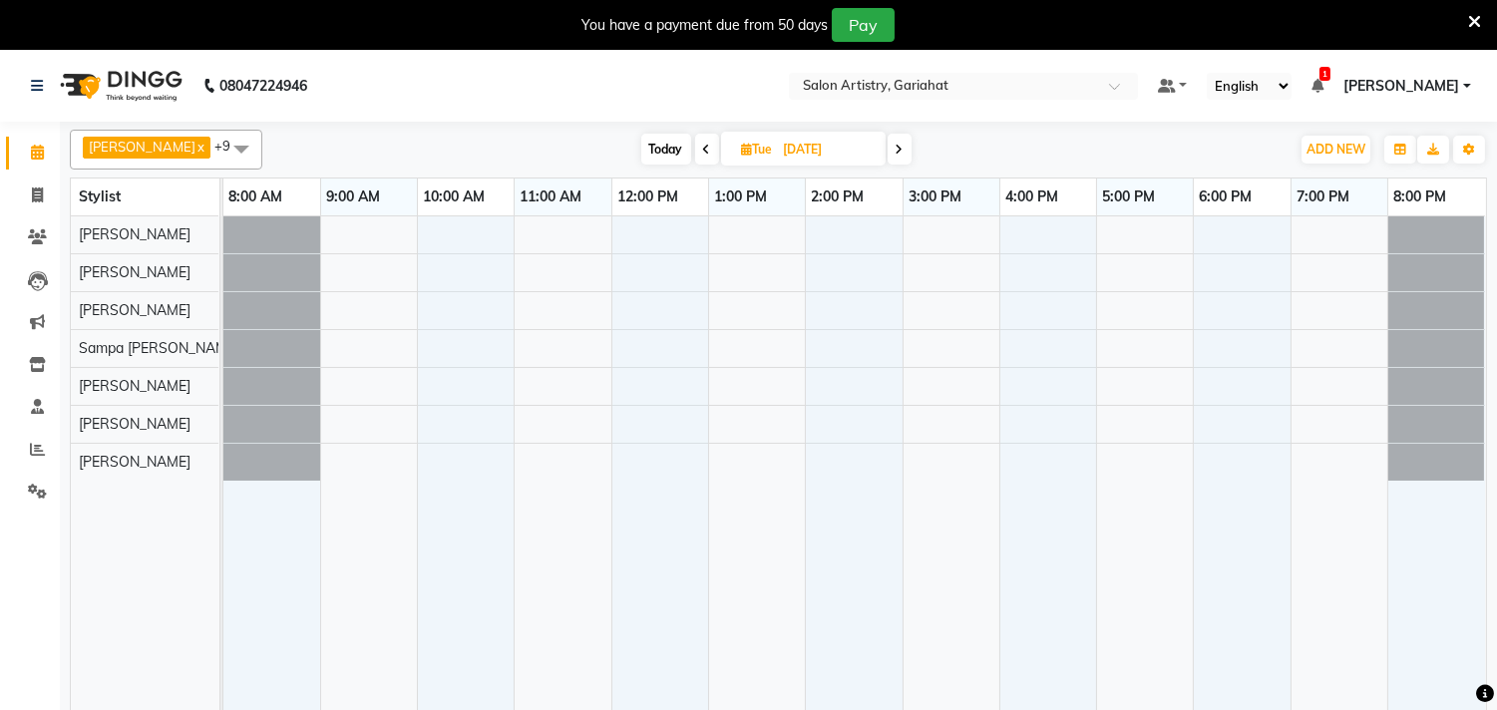
click at [651, 142] on span "Today" at bounding box center [666, 149] width 50 height 31
type input "03-10-2025"
